Goal: Task Accomplishment & Management: Use online tool/utility

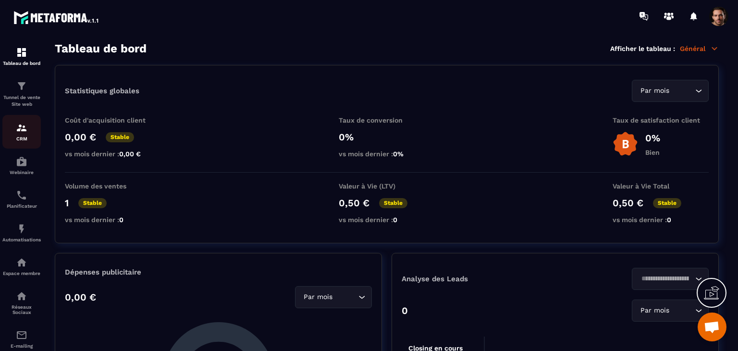
click at [21, 134] on img at bounding box center [22, 128] width 12 height 12
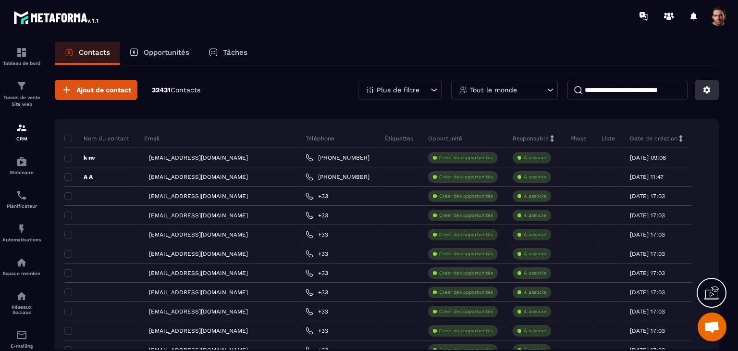
click at [714, 91] on button at bounding box center [706, 90] width 24 height 20
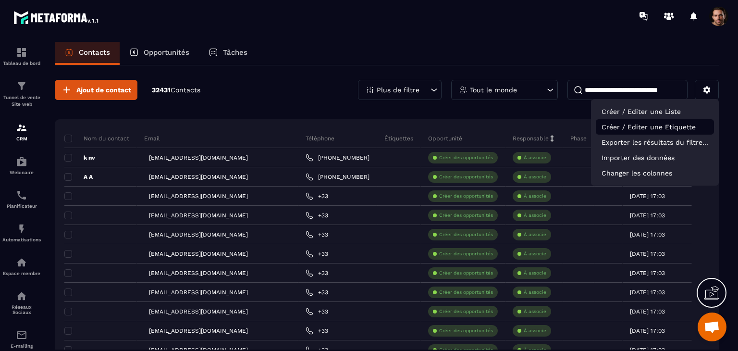
click at [675, 130] on p "Créer / Editer une Etiquette" at bounding box center [654, 126] width 118 height 15
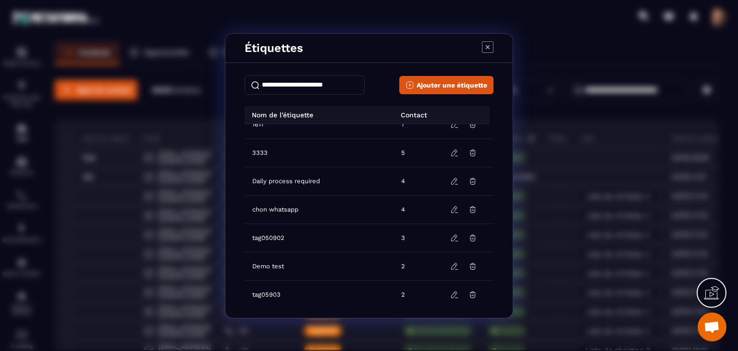
scroll to position [249, 0]
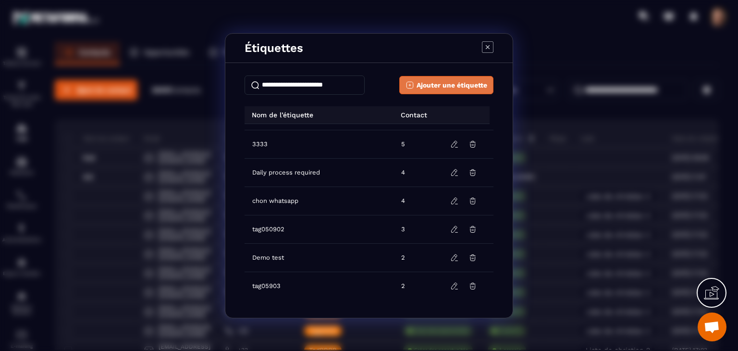
click at [470, 91] on button "Ajouter une étiquette" at bounding box center [446, 85] width 94 height 18
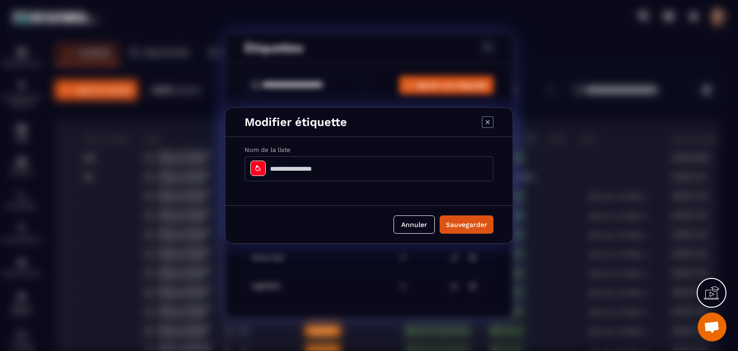
click at [471, 222] on button "Sauvegarder" at bounding box center [466, 224] width 54 height 18
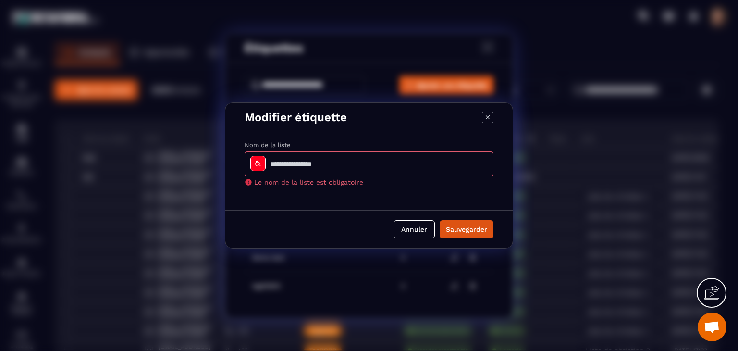
click at [484, 117] on icon "Modal window" at bounding box center [488, 117] width 12 height 12
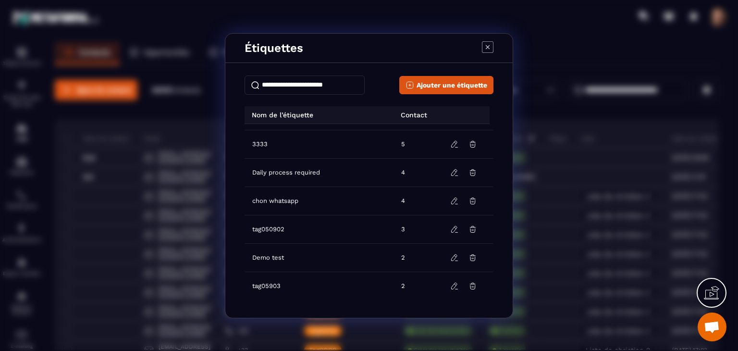
click at [486, 50] on icon "Modal window" at bounding box center [488, 47] width 12 height 12
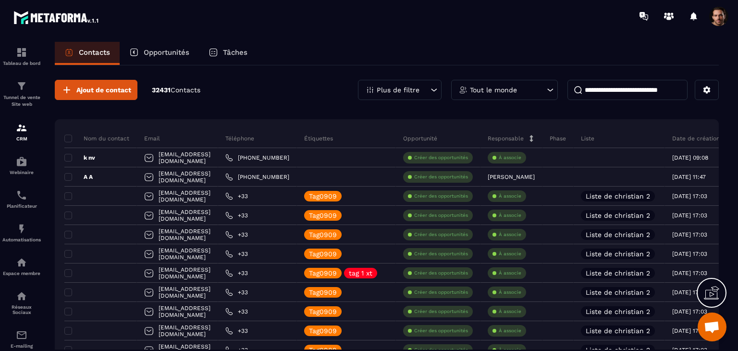
click at [181, 54] on p "Opportunités" at bounding box center [167, 52] width 46 height 9
click at [181, 51] on p "Opportunités" at bounding box center [167, 52] width 46 height 9
click at [183, 50] on p "Opportunités" at bounding box center [167, 52] width 46 height 9
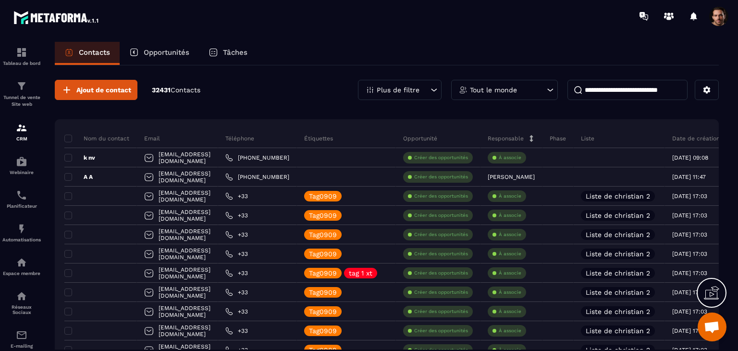
click at [148, 52] on p "Opportunités" at bounding box center [167, 52] width 46 height 9
